Goal: Task Accomplishment & Management: Use online tool/utility

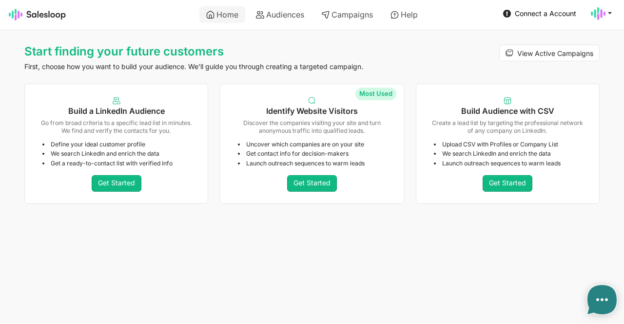
type textarea "x"
click at [360, 14] on link "Campaigns" at bounding box center [346, 14] width 65 height 17
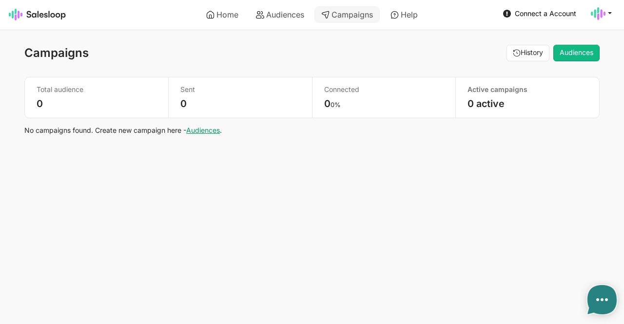
type textarea "x"
click at [518, 11] on span "Connect a Account" at bounding box center [544, 13] width 61 height 8
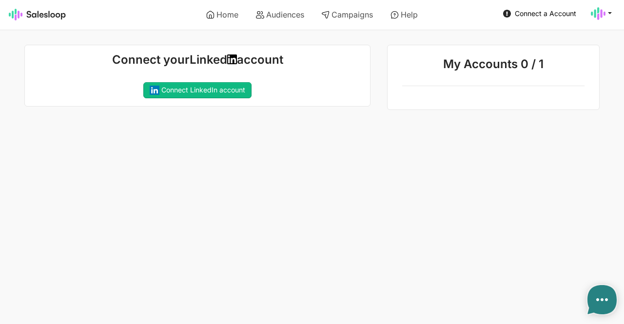
type textarea "x"
click at [221, 89] on button "Connect LinkedIn account" at bounding box center [197, 90] width 108 height 17
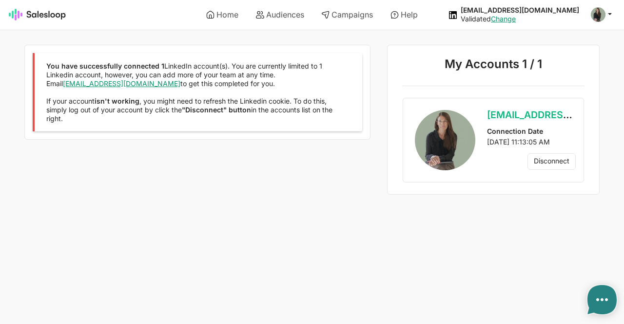
type textarea "x"
click at [366, 13] on link "Campaigns" at bounding box center [346, 14] width 65 height 17
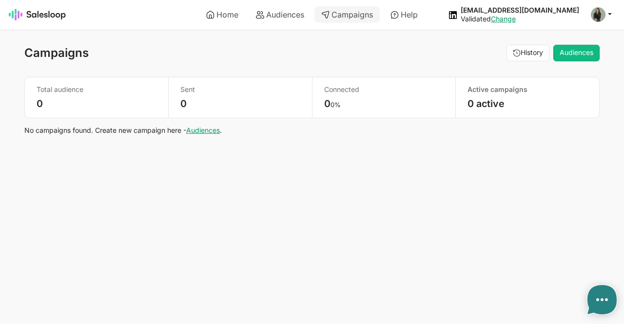
type textarea "x"
click at [209, 132] on link "Audiences" at bounding box center [203, 130] width 34 height 8
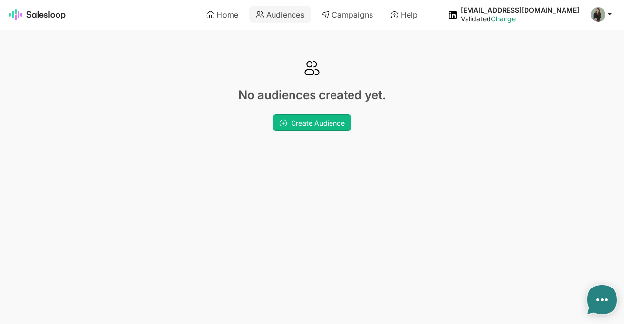
type textarea "x"
click at [290, 121] on link "Create Audience" at bounding box center [312, 122] width 78 height 17
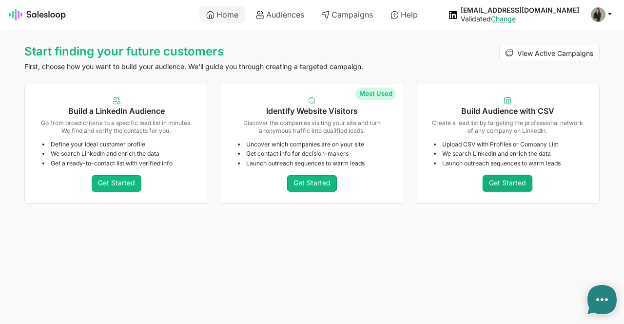
click at [493, 177] on link "Get Started" at bounding box center [507, 183] width 50 height 17
type textarea "x"
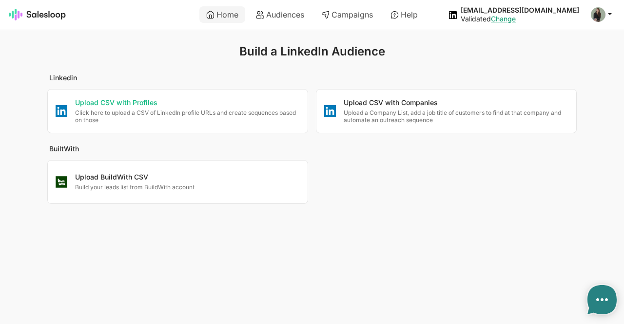
click at [269, 106] on p "Upload CSV with Profiles" at bounding box center [187, 103] width 225 height 10
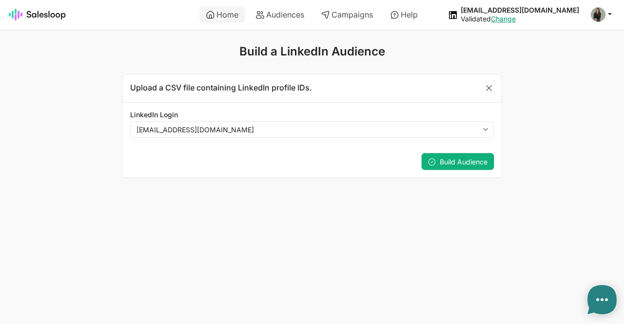
click at [452, 160] on span "Build Audience" at bounding box center [463, 162] width 48 height 8
click at [214, 13] on link "Home" at bounding box center [222, 14] width 46 height 17
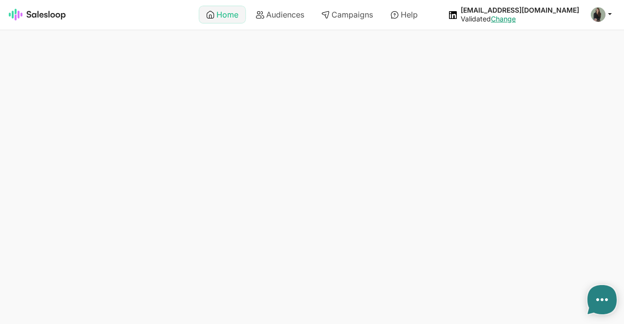
click at [214, 13] on link "Home" at bounding box center [222, 14] width 46 height 17
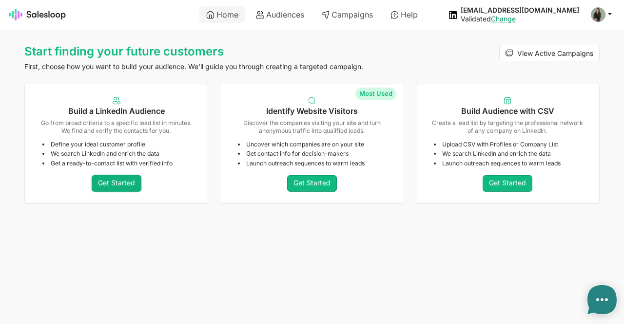
click at [125, 180] on link "Get Started" at bounding box center [117, 183] width 50 height 17
type textarea "x"
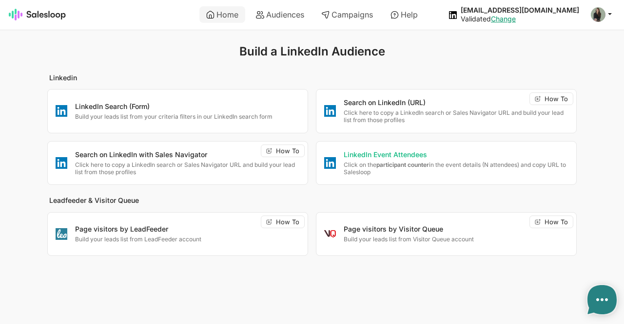
click at [421, 162] on strong "participant counter" at bounding box center [402, 164] width 53 height 7
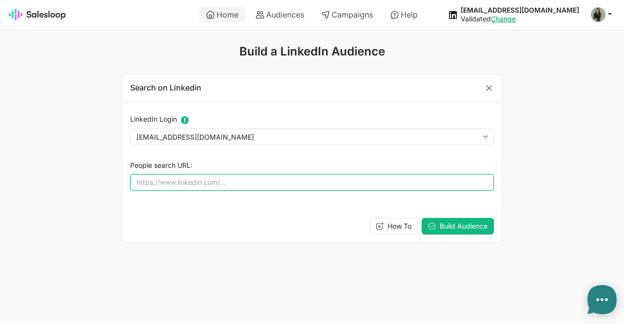
click at [226, 180] on input "People search URL:" at bounding box center [311, 182] width 363 height 17
paste input "https://www.linkedin.com/search/results/people/?eventAttending=%5B%227367148118…"
type input "https://www.linkedin.com/search/results/people/?eventAttending=%5B%227367148118…"
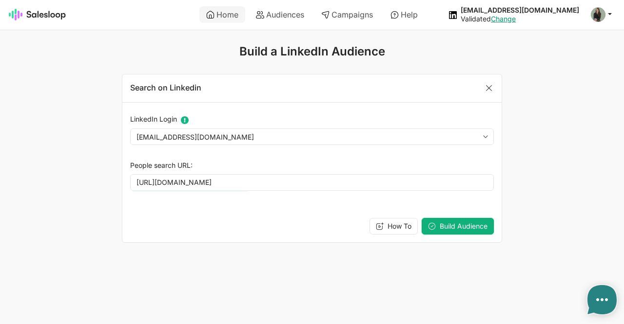
scroll to position [0, 0]
click at [451, 229] on button "Build Audience" at bounding box center [457, 226] width 72 height 17
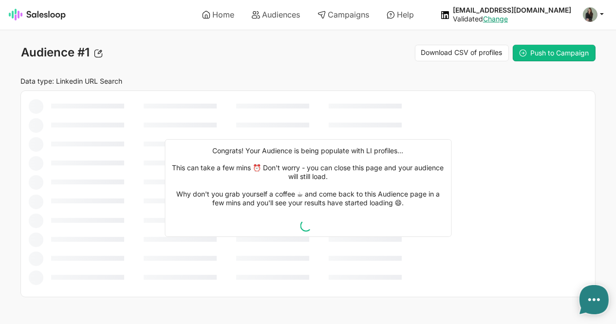
type textarea "x"
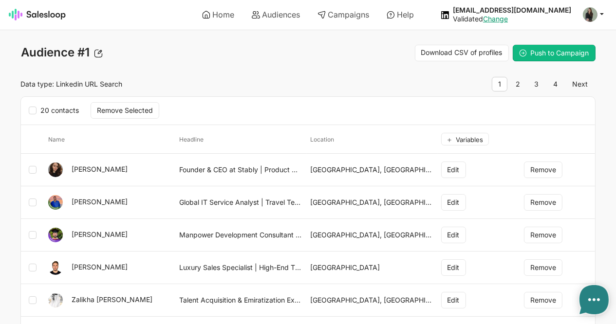
type textarea "x"
drag, startPoint x: 523, startPoint y: 93, endPoint x: 560, endPoint y: 121, distance: 45.9
click at [541, 86] on link "3" at bounding box center [537, 84] width 17 height 15
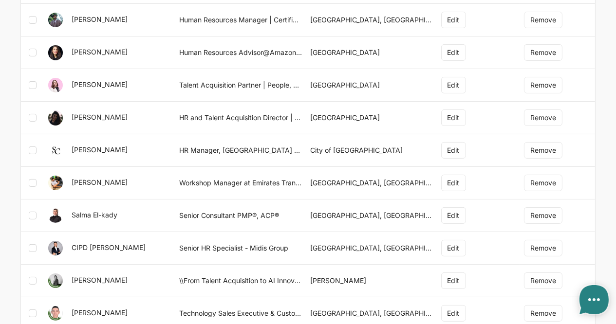
scroll to position [27, 0]
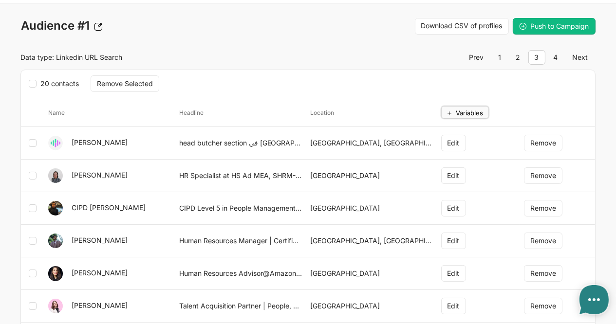
click at [451, 107] on button "Variables" at bounding box center [465, 112] width 48 height 13
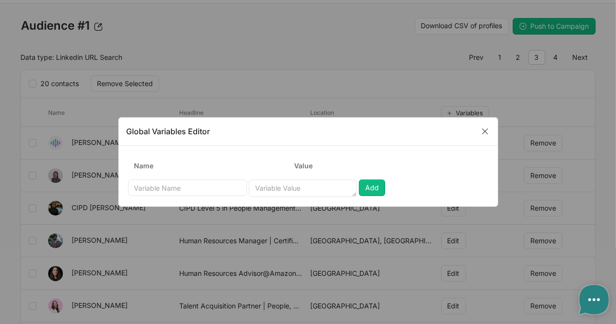
click at [489, 126] on div "Close" at bounding box center [485, 131] width 19 height 15
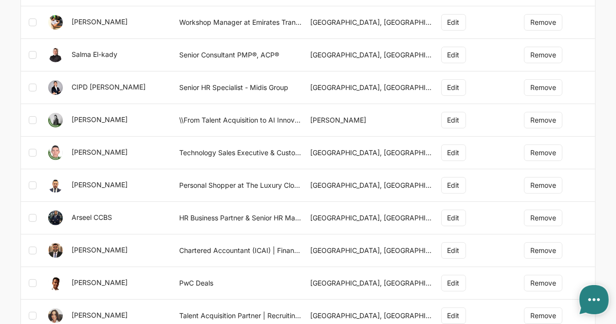
scroll to position [516, 0]
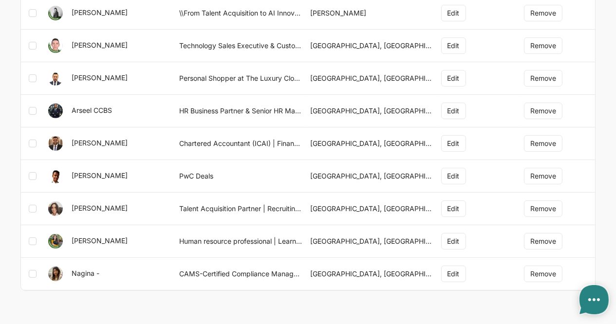
click at [590, 293] on use at bounding box center [594, 299] width 29 height 29
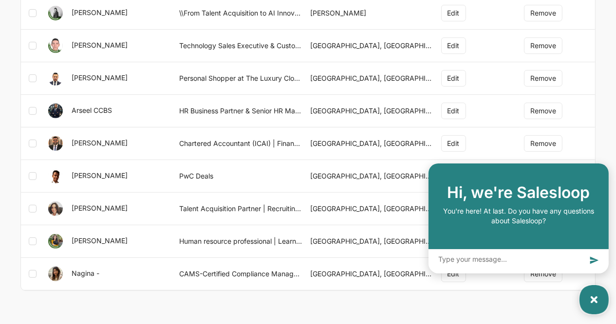
click at [590, 312] on use at bounding box center [594, 299] width 29 height 29
type textarea "x"
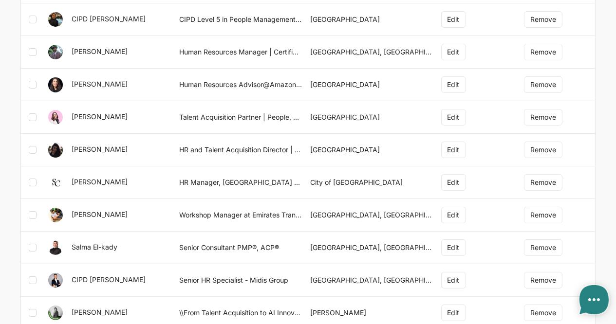
scroll to position [53, 0]
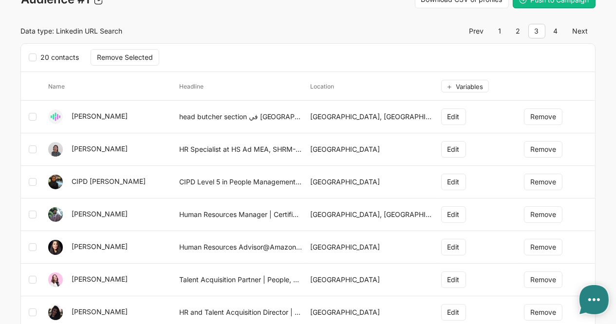
click at [28, 58] on div "20 contacts Remove Selected" at bounding box center [308, 58] width 574 height 28
click at [33, 56] on icon at bounding box center [33, 58] width 8 height 8
click at [40, 53] on input "20 contacts" at bounding box center [40, 53] width 0 height 0
checkbox input "true"
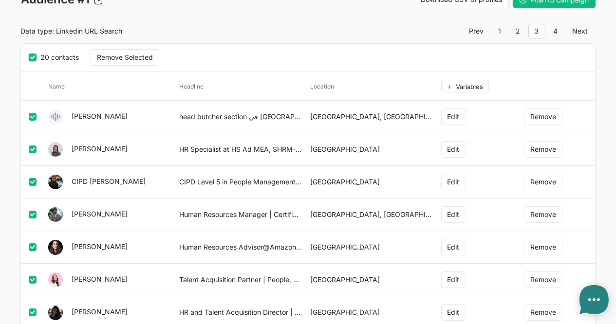
checkbox input "true"
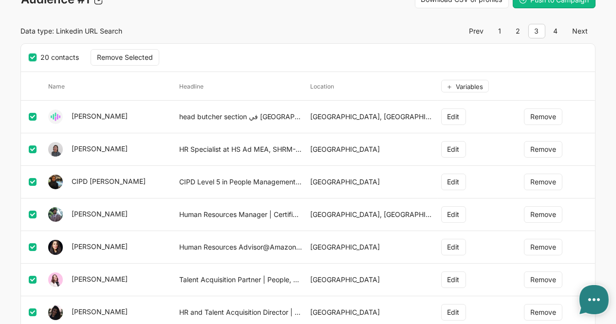
checkbox input "true"
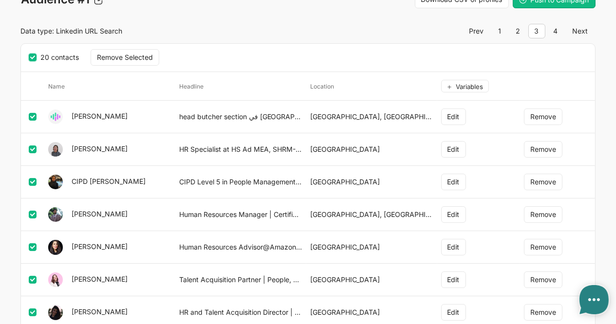
checkbox input "true"
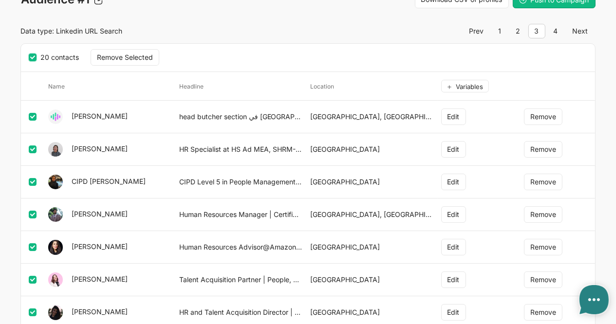
checkbox input "true"
click at [114, 57] on button "Remove Selected" at bounding box center [125, 57] width 69 height 17
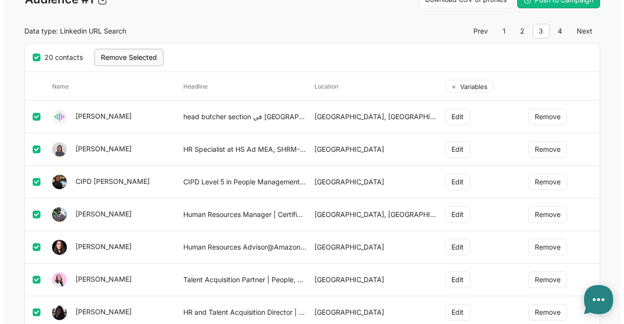
scroll to position [0, 0]
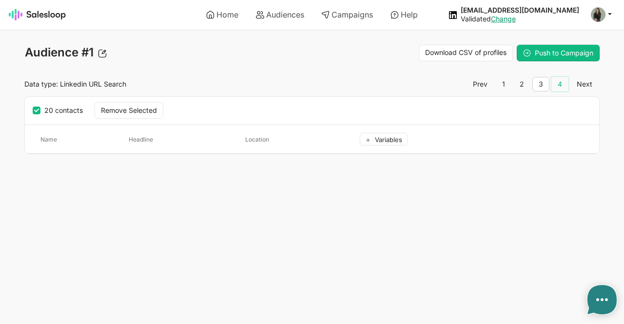
click at [558, 87] on link "4" at bounding box center [559, 84] width 17 height 15
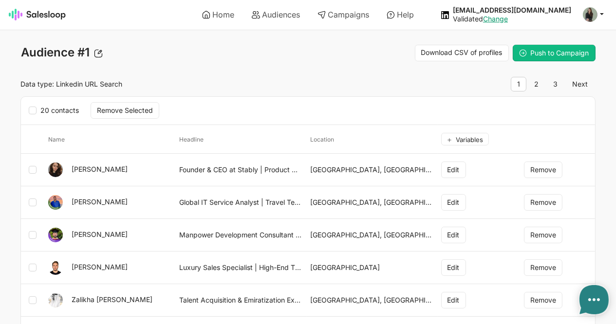
type textarea "x"
click at [30, 108] on icon at bounding box center [33, 111] width 8 height 8
click at [40, 106] on input "20 contacts" at bounding box center [40, 106] width 0 height 0
checkbox input "true"
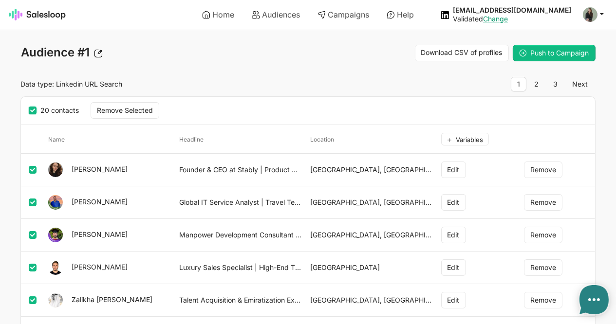
checkbox input "true"
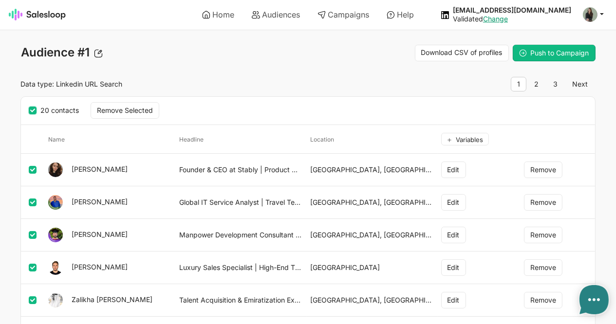
checkbox input "true"
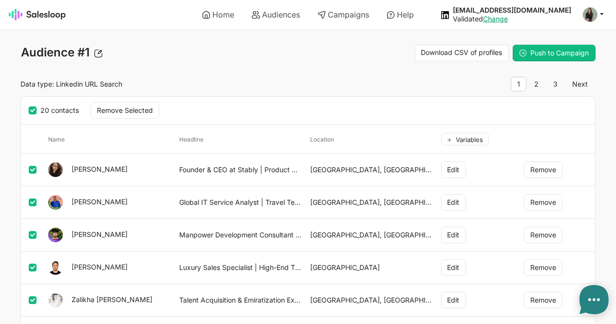
checkbox input "true"
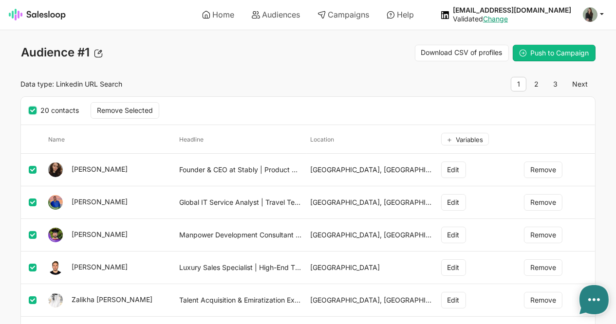
checkbox input "true"
click at [138, 113] on button "Remove Selected" at bounding box center [125, 110] width 69 height 17
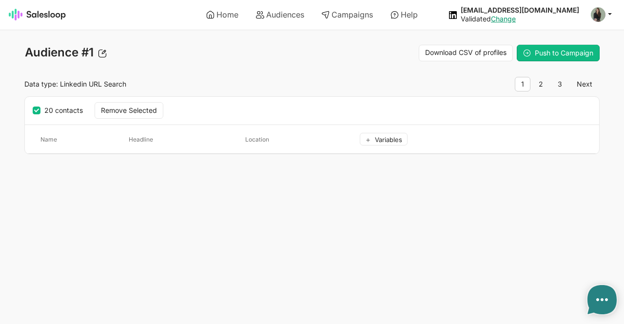
click at [522, 82] on span "1" at bounding box center [522, 84] width 16 height 15
click at [542, 84] on link "2" at bounding box center [540, 84] width 17 height 15
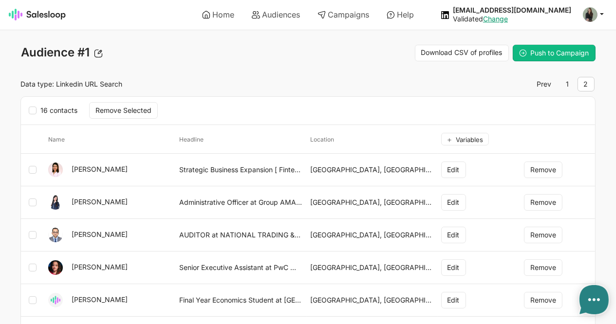
type textarea "x"
click at [33, 110] on icon at bounding box center [33, 111] width 8 height 8
click at [40, 106] on input "16 contacts" at bounding box center [40, 106] width 0 height 0
checkbox input "true"
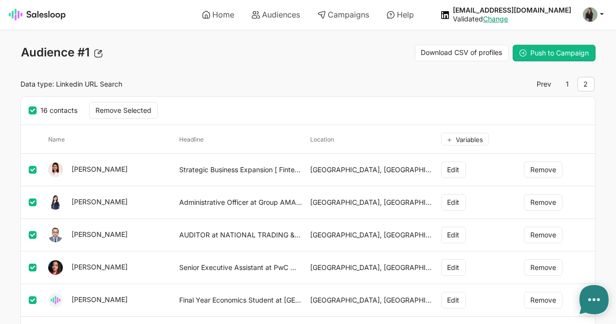
checkbox input "true"
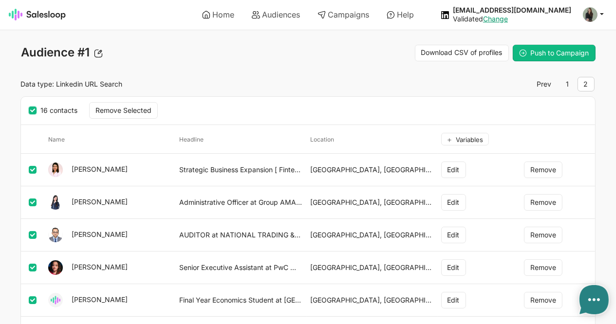
checkbox input "true"
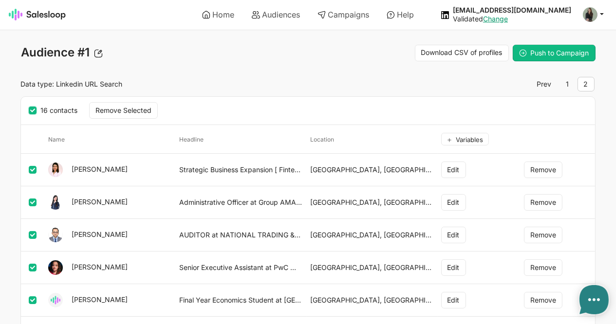
checkbox input "true"
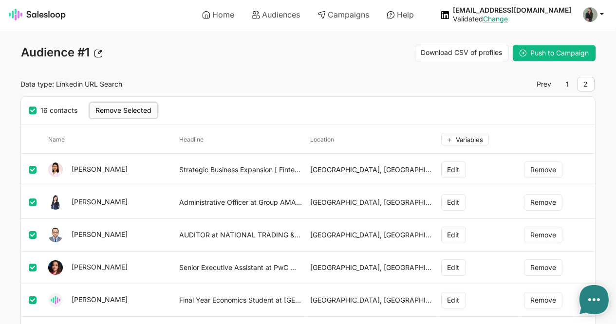
click at [137, 113] on button "Remove Selected" at bounding box center [123, 110] width 69 height 17
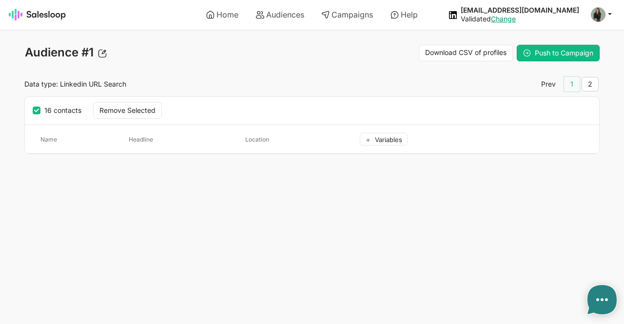
click at [571, 79] on link "1" at bounding box center [572, 84] width 16 height 15
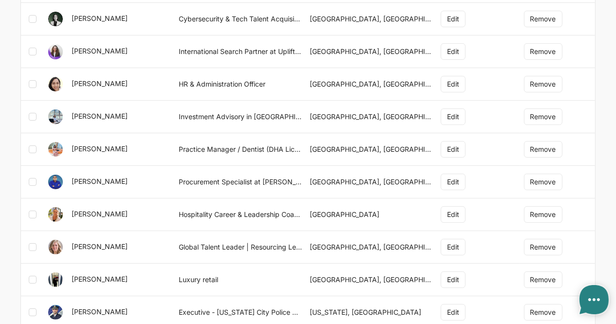
scroll to position [364, 0]
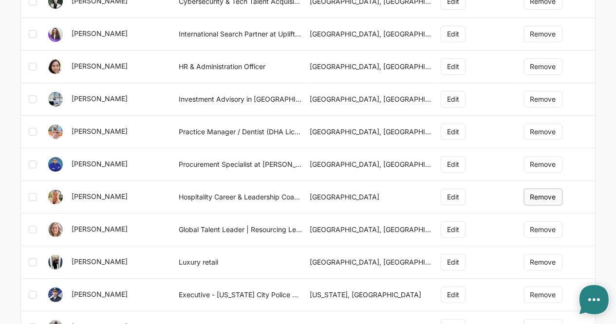
click at [551, 190] on button "Remove" at bounding box center [543, 197] width 38 height 17
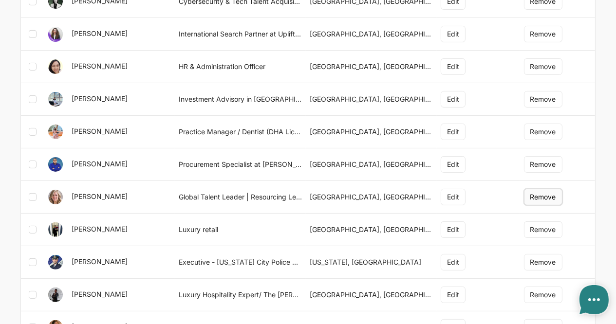
click at [551, 196] on button "Remove" at bounding box center [543, 197] width 38 height 17
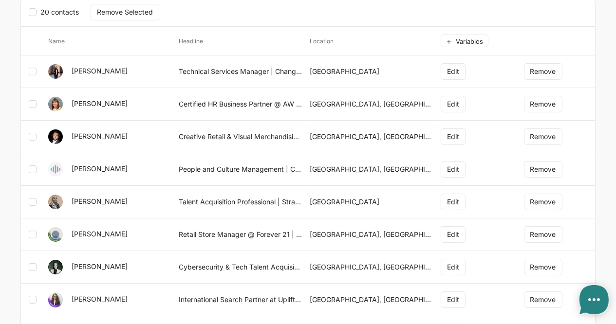
scroll to position [96, 0]
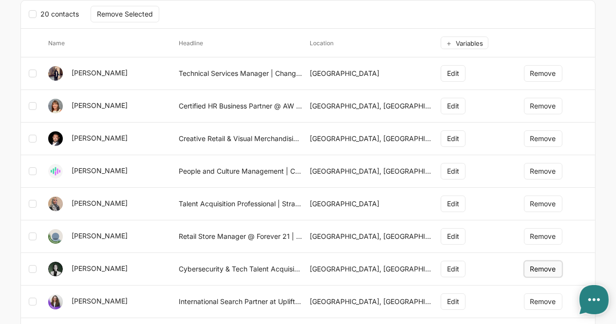
click at [537, 267] on button "Remove" at bounding box center [543, 269] width 38 height 17
click at [538, 104] on button "Remove" at bounding box center [543, 106] width 38 height 17
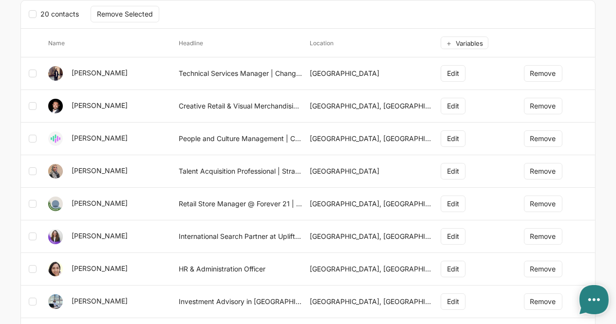
type textarea "x"
click at [610, 123] on body "Home Audiences Campaigns Help [EMAIL_ADDRESS][DOMAIN_NAME] Validated Change Acc…" at bounding box center [308, 242] width 616 height 677
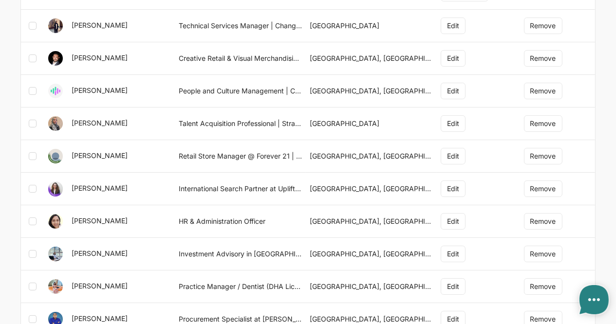
scroll to position [114, 0]
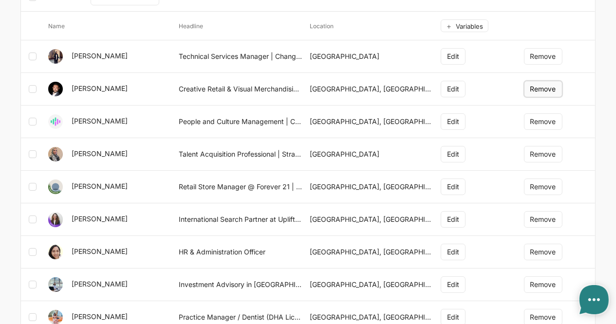
click at [535, 84] on button "Remove" at bounding box center [543, 89] width 38 height 17
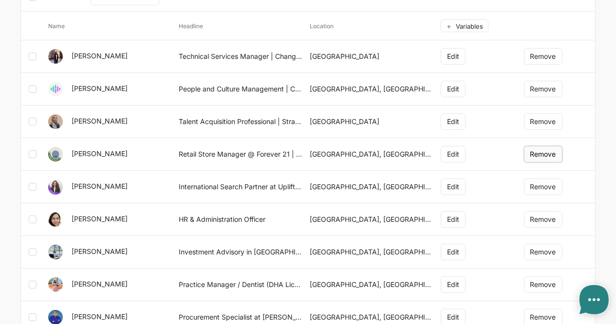
click at [546, 155] on button "Remove" at bounding box center [543, 154] width 38 height 17
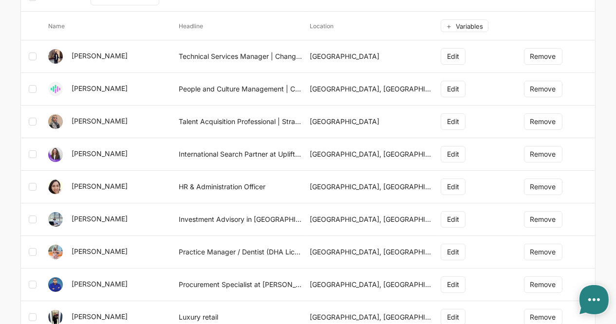
scroll to position [229, 0]
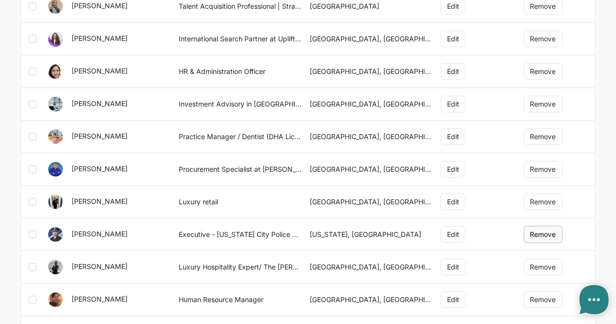
click at [539, 233] on button "Remove" at bounding box center [543, 235] width 38 height 17
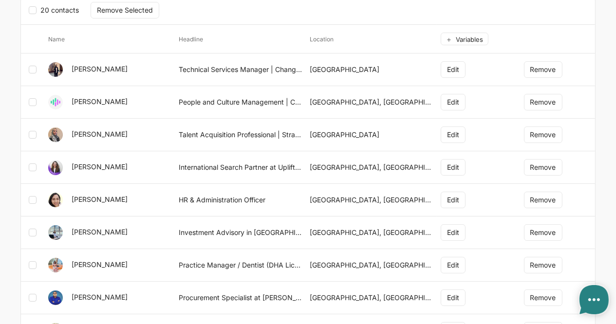
scroll to position [0, 0]
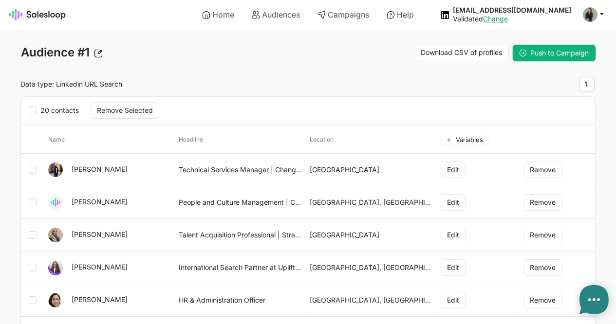
click at [560, 53] on span "Push to Campaign" at bounding box center [560, 53] width 58 height 8
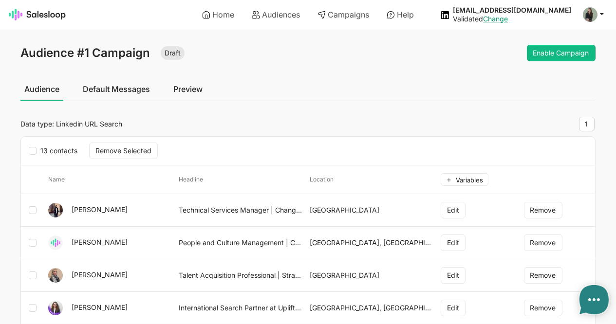
type textarea "x"
click at [124, 91] on link "Default Messages" at bounding box center [116, 89] width 75 height 24
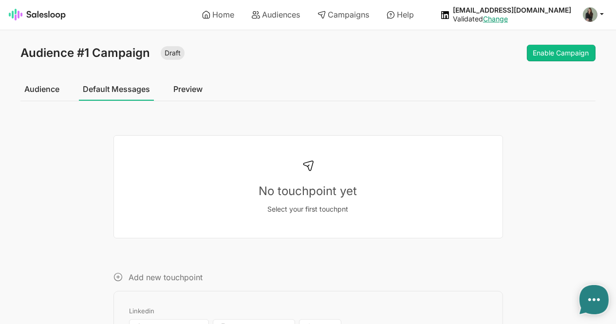
type textarea "x"
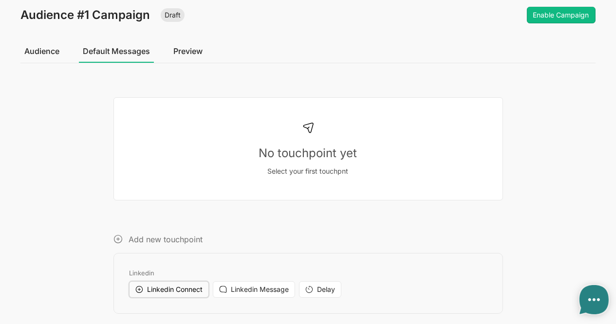
click at [172, 287] on span "Linkedin Connect" at bounding box center [175, 289] width 56 height 8
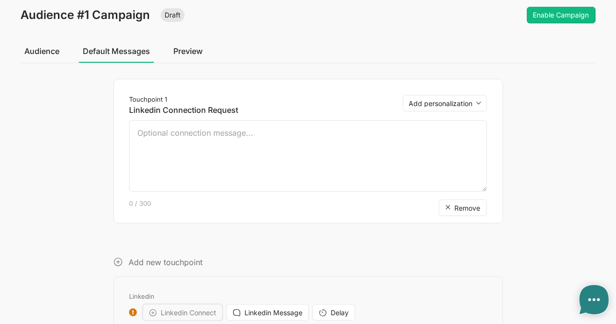
scroll to position [61, 0]
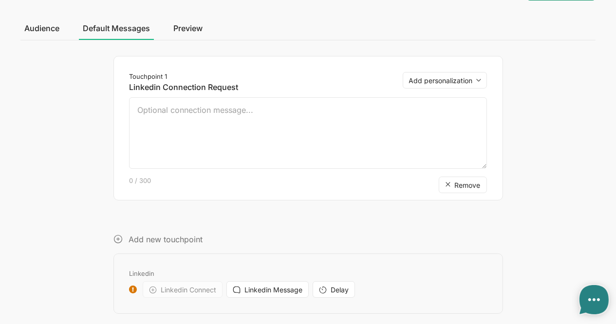
click at [196, 25] on link "Preview" at bounding box center [188, 28] width 37 height 24
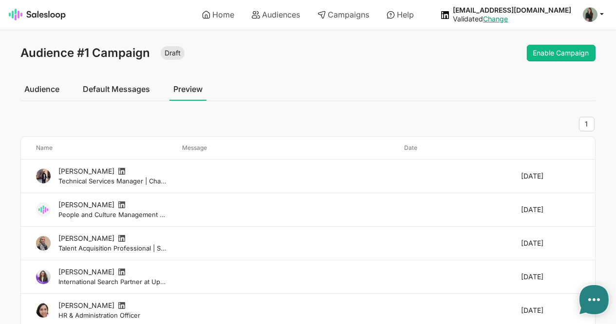
type textarea "x"
click at [115, 84] on link "Default Messages" at bounding box center [116, 89] width 75 height 24
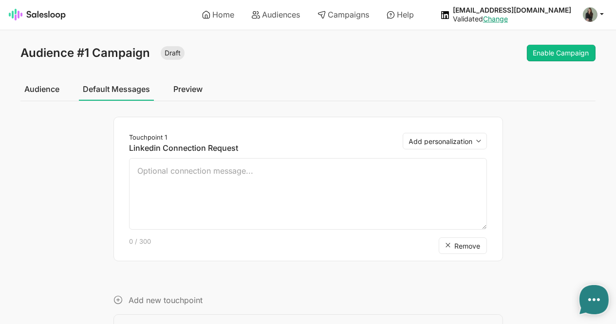
type textarea "x"
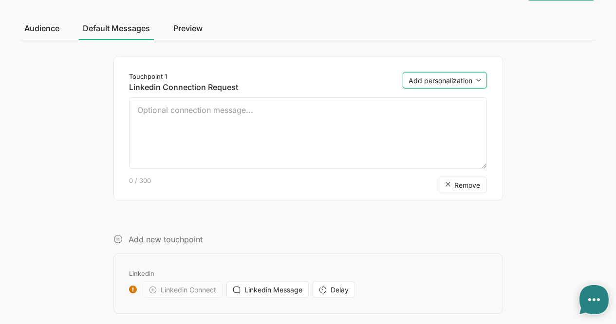
click at [475, 75] on select "Add personalization first_name last_name company position location company_loca…" at bounding box center [445, 80] width 84 height 17
click at [525, 136] on div "Touchpoint 1 Linkedin Connection Request Add personalization first_name last_na…" at bounding box center [307, 185] width 575 height 258
click at [250, 293] on button "Linkedin Message" at bounding box center [268, 290] width 82 height 17
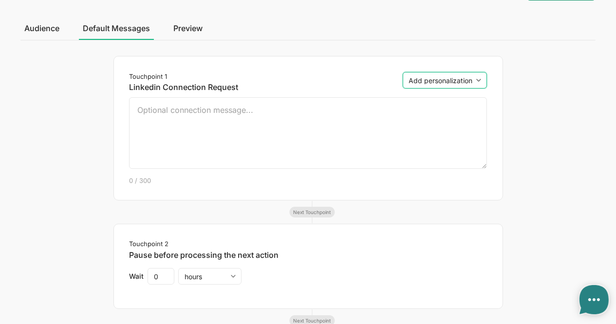
click at [453, 85] on select "Add personalization first_name last_name company position location company_loca…" at bounding box center [445, 80] width 84 height 17
click at [403, 72] on select "Add personalization first_name last_name company position location company_loca…" at bounding box center [445, 80] width 84 height 17
click at [462, 80] on select "Add personalization first_name last_name company position location company_loca…" at bounding box center [445, 80] width 84 height 17
select select "{first_name}"
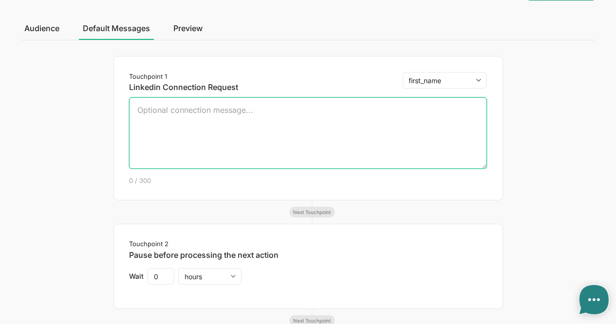
click at [403, 72] on select "Add personalization first_name last_name company position location company_loca…" at bounding box center [445, 80] width 84 height 17
click at [137, 110] on textarea "{first_name}" at bounding box center [308, 133] width 358 height 72
click at [225, 117] on textarea "Hi {first_name}" at bounding box center [308, 133] width 358 height 72
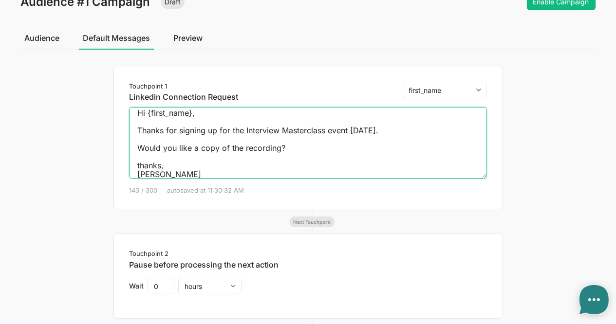
scroll to position [34, 0]
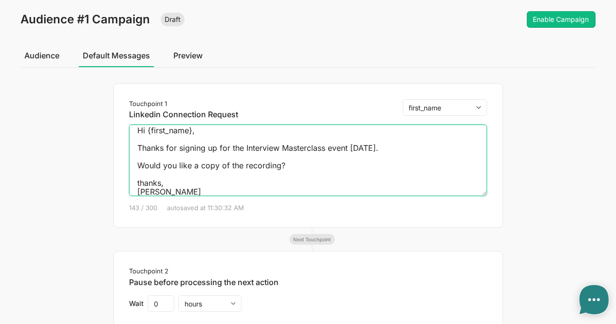
click at [418, 142] on textarea "Hi {first_name}, Thanks for signing up for the Interview Masterclass event [DAT…" at bounding box center [308, 161] width 358 height 72
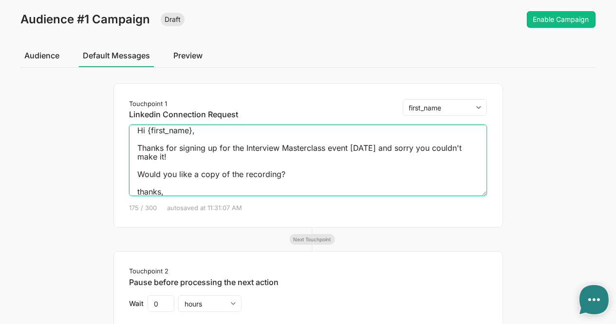
click at [138, 174] on textarea "Hi {first_name}, Thanks for signing up for the Interview Masterclass event [DAT…" at bounding box center [308, 161] width 358 height 72
type textarea "Hi {first_name}, Thanks for signing up for the Interview Masterclass event [DAT…"
type textarea "x"
click at [306, 174] on textarea "Hi {first_name}, Thanks for signing up for the Interview Masterclass event [DAT…" at bounding box center [308, 161] width 358 height 72
click at [339, 175] on textarea "Hi {first_name}, Thanks for signing up for the Interview Masterclass event [DAT…" at bounding box center [308, 161] width 358 height 72
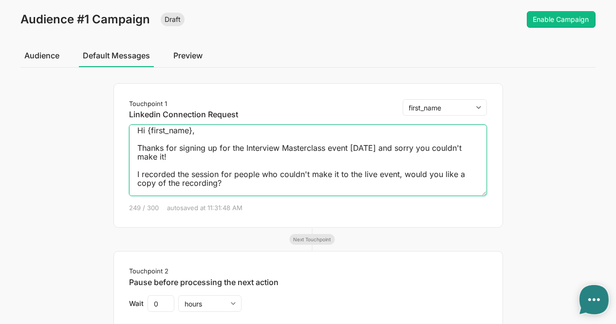
drag, startPoint x: 201, startPoint y: 155, endPoint x: 386, endPoint y: 147, distance: 185.8
click at [386, 147] on textarea "Hi {first_name}, Thanks for signing up for the Interview Masterclass event [DAT…" at bounding box center [308, 161] width 358 height 72
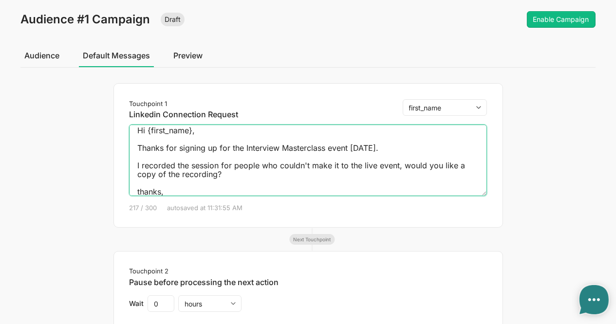
type textarea "Hi {first_name}, Thanks for signing up for the Interview Masterclass event [DAT…"
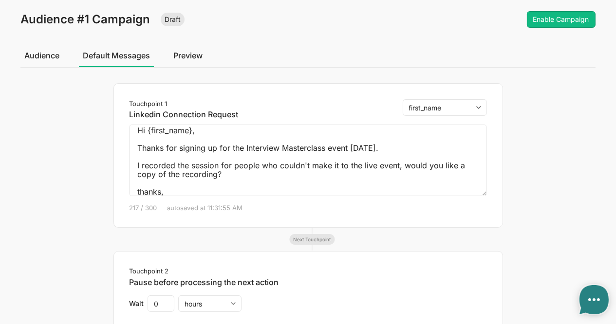
click at [307, 207] on div "217 / 300 autosaved at 11:31:55 AM" at bounding box center [308, 204] width 358 height 16
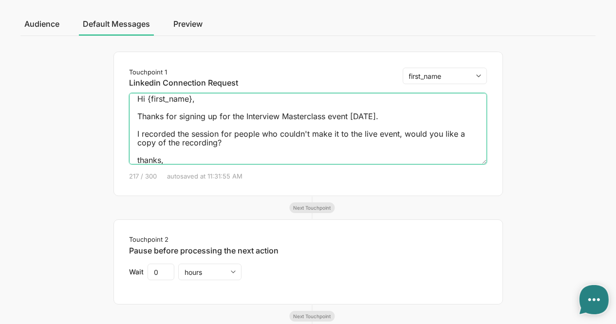
click at [241, 144] on textarea "Hi {first_name}, Thanks for signing up for the Interview Masterclass event [DAT…" at bounding box center [308, 129] width 358 height 72
type textarea "x"
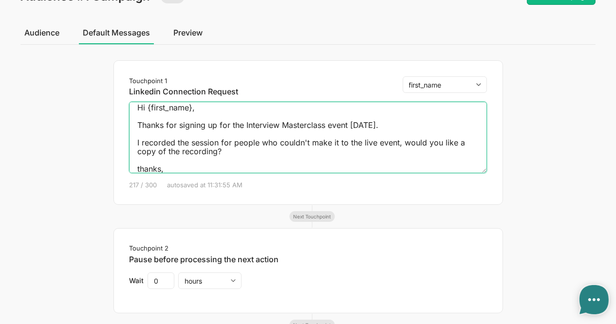
scroll to position [0, 0]
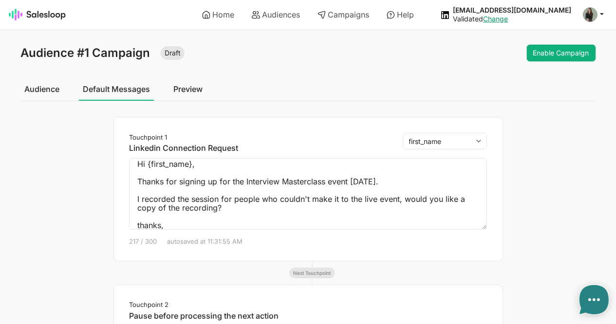
click at [548, 45] on button "Enable Campaign" at bounding box center [561, 53] width 69 height 17
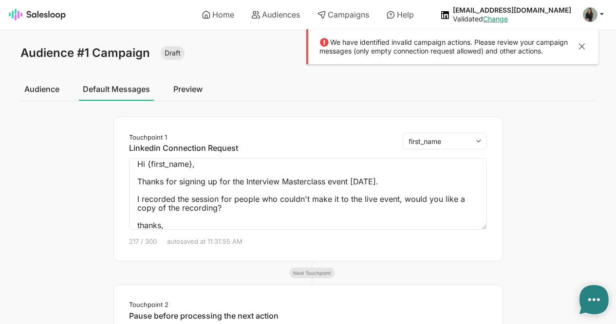
click at [175, 91] on link "Preview" at bounding box center [188, 89] width 37 height 24
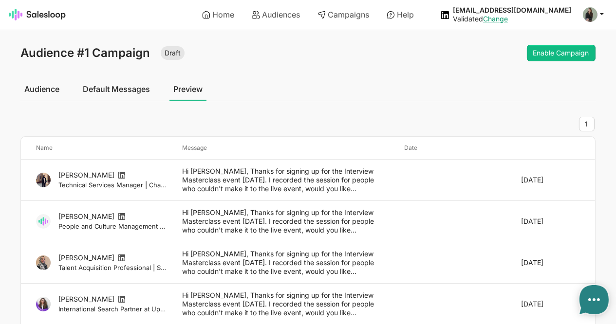
type textarea "x"
click at [53, 88] on link "Audience" at bounding box center [41, 89] width 43 height 24
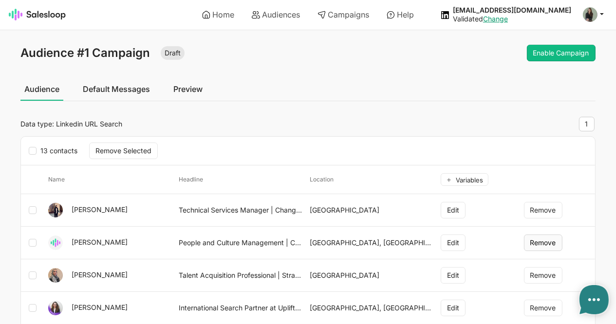
type textarea "x"
click at [547, 244] on button "Remove" at bounding box center [543, 243] width 38 height 17
click at [183, 86] on link "Preview" at bounding box center [188, 89] width 37 height 24
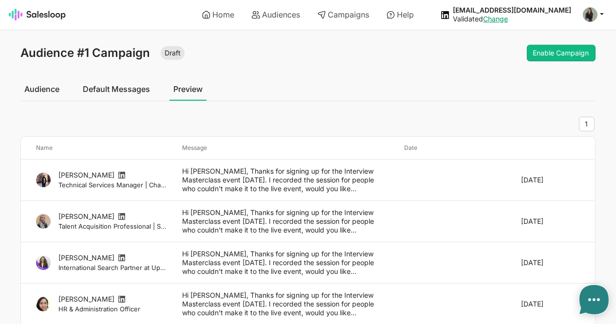
drag, startPoint x: 0, startPoint y: 0, endPoint x: 183, endPoint y: 86, distance: 202.5
click at [183, 86] on link "Preview" at bounding box center [188, 89] width 37 height 24
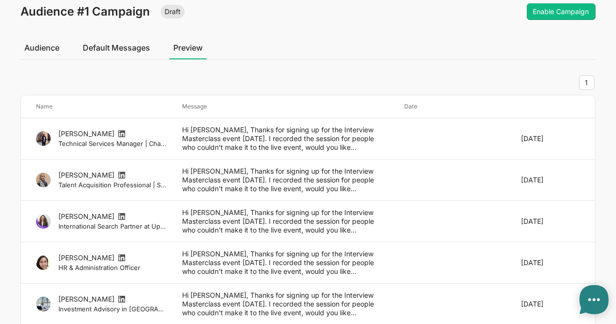
type textarea "x"
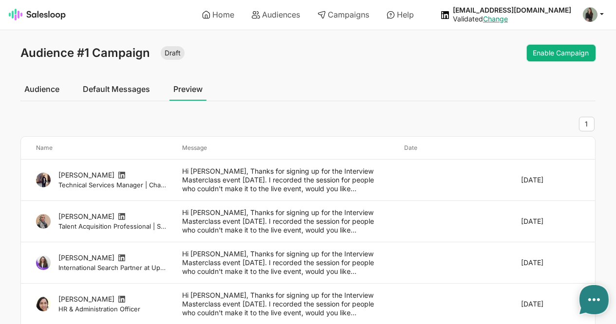
click at [555, 53] on button "Enable Campaign" at bounding box center [561, 53] width 69 height 17
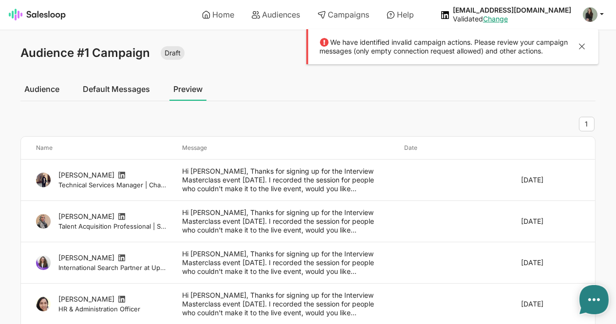
click at [139, 85] on link "Default Messages" at bounding box center [116, 89] width 75 height 24
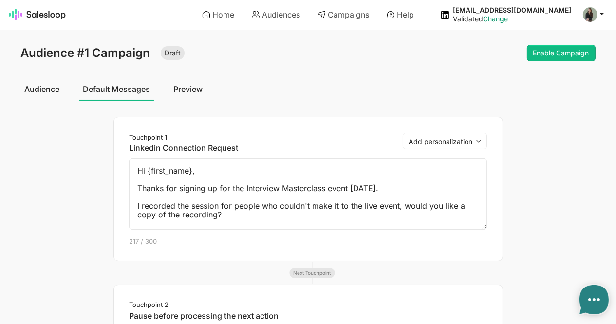
type textarea "x"
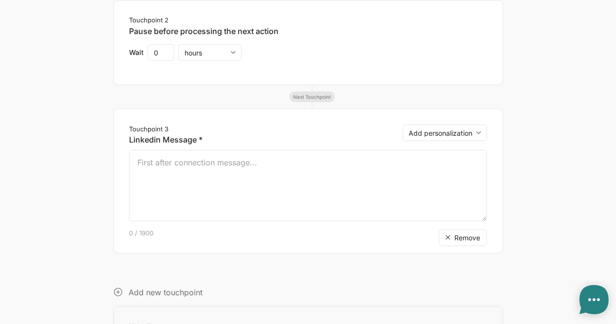
scroll to position [301, 0]
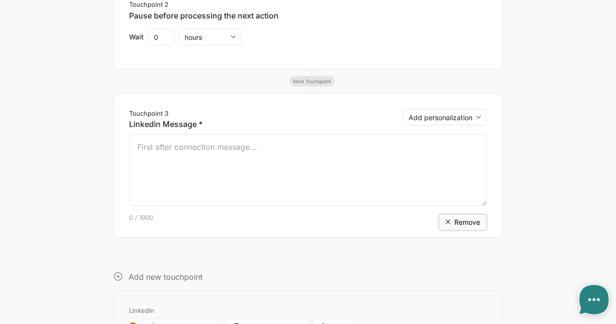
click at [473, 222] on span "Remove" at bounding box center [468, 222] width 26 height 8
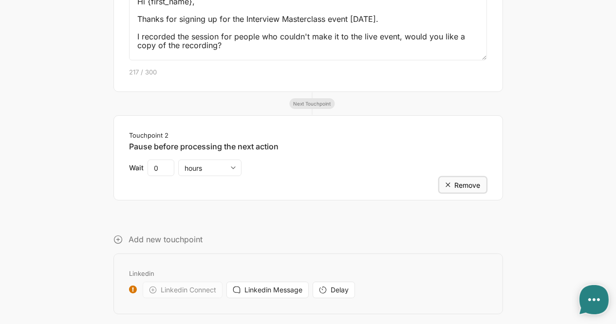
click at [478, 188] on span "Remove" at bounding box center [468, 185] width 26 height 8
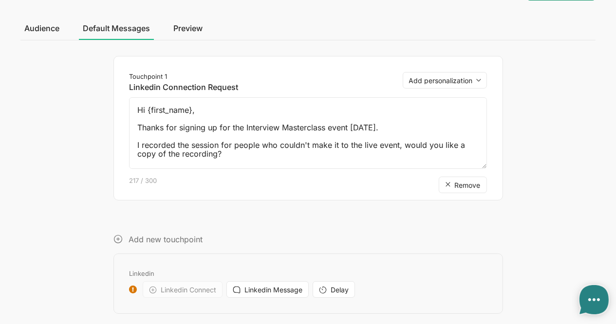
scroll to position [0, 0]
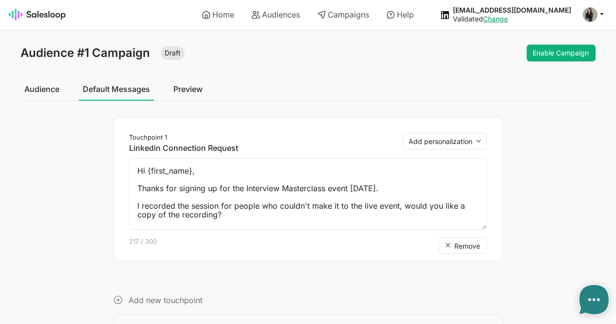
click at [554, 46] on button "Enable Campaign" at bounding box center [561, 53] width 69 height 17
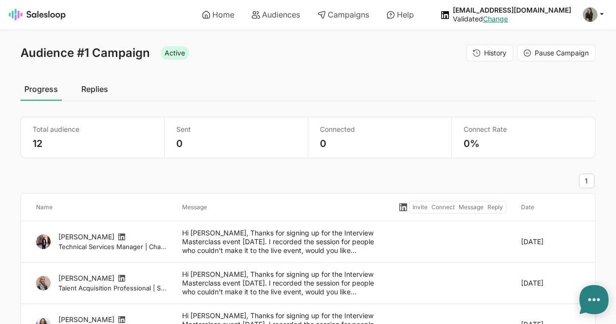
type textarea "x"
click at [94, 88] on link "Replies" at bounding box center [94, 89] width 35 height 24
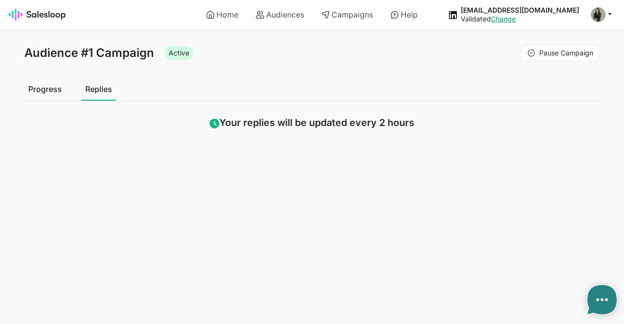
type textarea "x"
click at [28, 93] on link "Progress" at bounding box center [44, 89] width 41 height 24
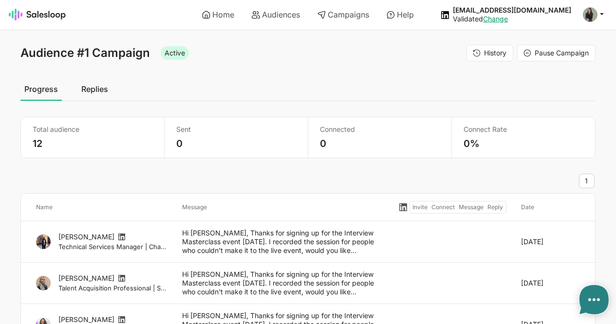
type textarea "x"
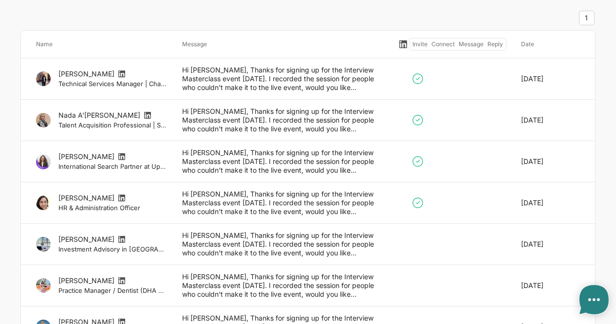
scroll to position [164, 0]
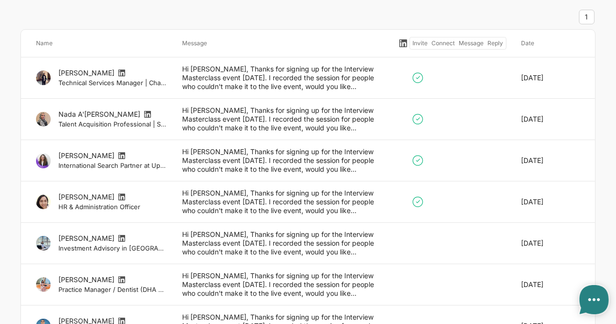
type textarea "x"
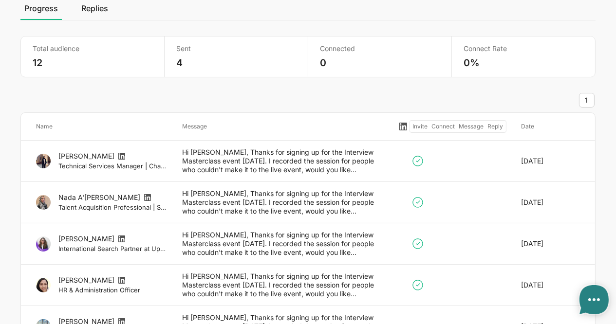
scroll to position [78, 0]
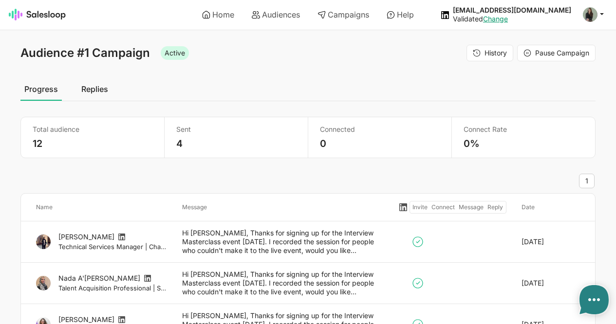
scroll to position [71, 0]
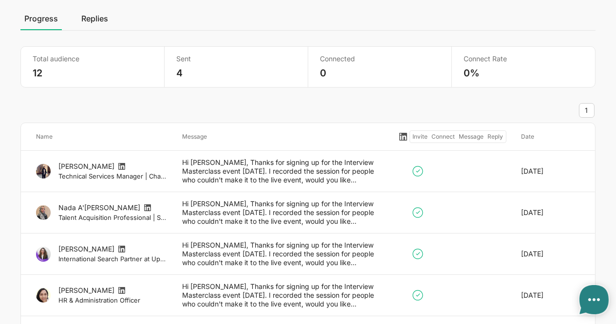
type textarea "x"
click at [96, 21] on link "Replies" at bounding box center [94, 18] width 35 height 24
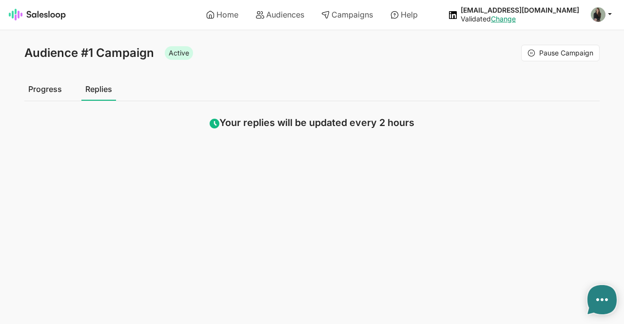
type textarea "x"
click at [39, 86] on link "Progress" at bounding box center [44, 89] width 41 height 24
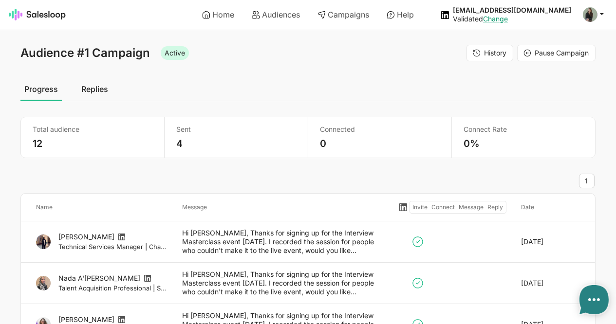
type textarea "x"
click at [207, 14] on link "Home" at bounding box center [218, 14] width 46 height 17
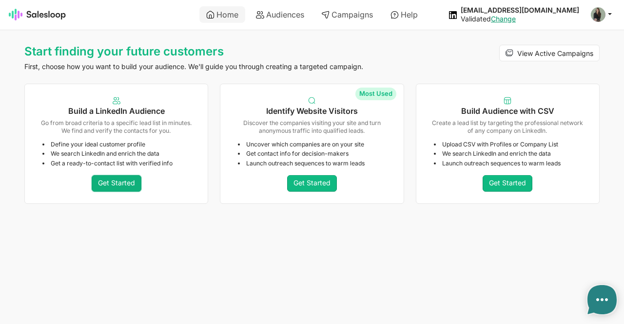
click at [111, 184] on link "Get Started" at bounding box center [117, 183] width 50 height 17
type textarea "x"
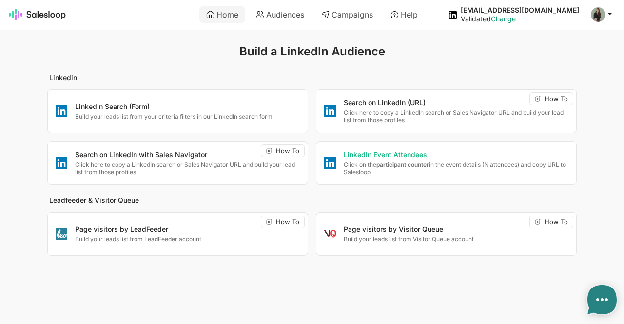
click at [405, 159] on div "LinkedIn Event Attendees Click on the participant counter in the event details …" at bounding box center [452, 164] width 232 height 26
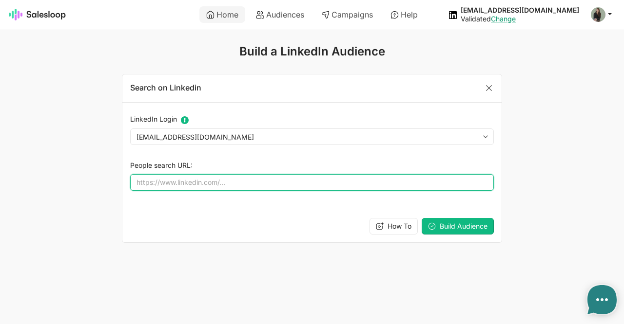
click at [222, 183] on input "People search URL:" at bounding box center [311, 182] width 363 height 17
paste input "https://www.linkedin.com/search/results/people/?eventAttending=%5B%227367148118…"
type input "https://www.linkedin.com/search/results/people/?eventAttending=%5B%227367148118…"
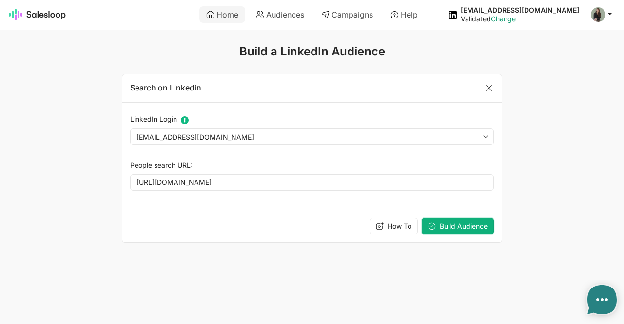
scroll to position [0, 0]
click at [447, 228] on span "Build Audience" at bounding box center [463, 226] width 48 height 8
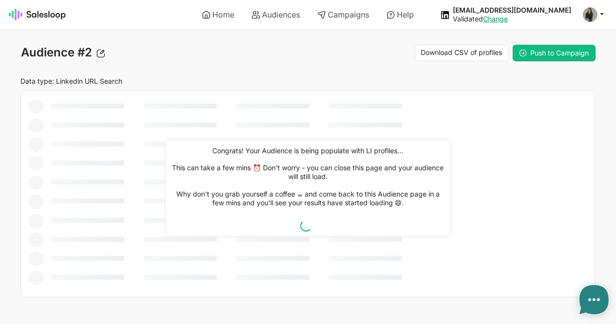
type textarea "x"
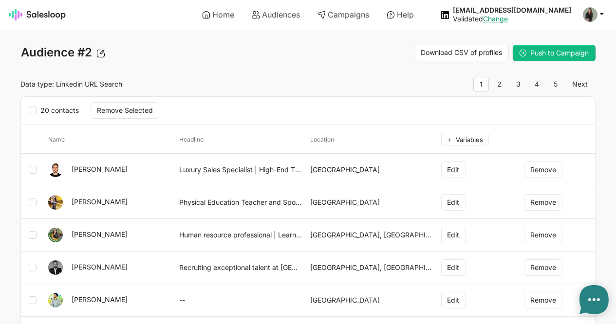
type textarea "x"
